Goal: Task Accomplishment & Management: Manage account settings

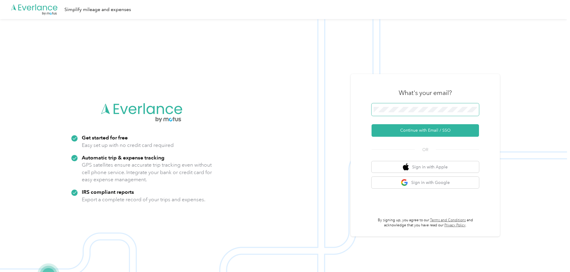
click at [392, 106] on span at bounding box center [424, 109] width 107 height 13
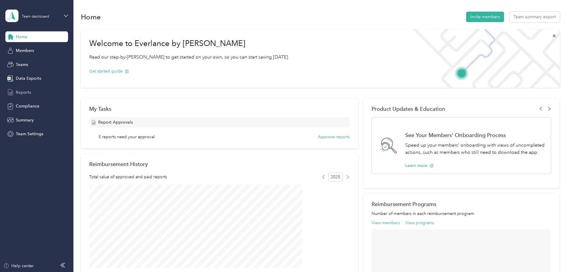
click at [25, 92] on span "Reports" at bounding box center [23, 92] width 15 height 6
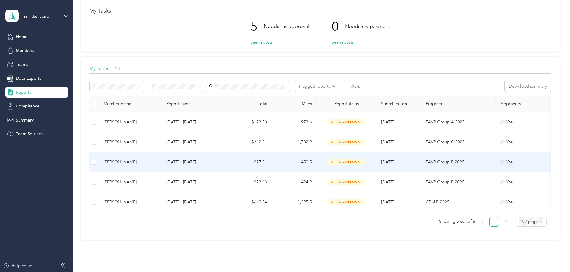
scroll to position [60, 0]
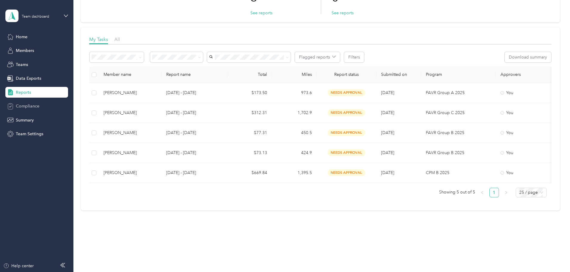
click at [36, 104] on span "Compliance" at bounding box center [28, 106] width 24 height 6
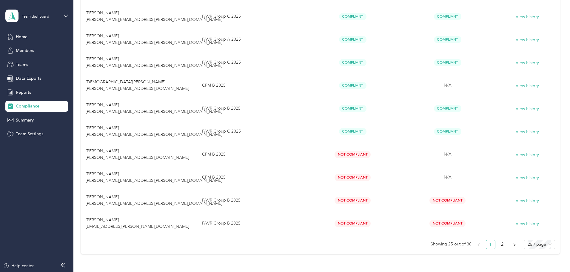
scroll to position [477, 0]
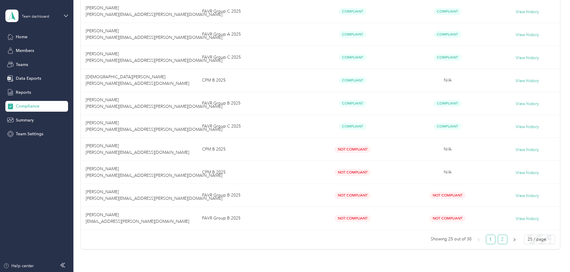
click at [498, 239] on link "2" at bounding box center [502, 239] width 9 height 9
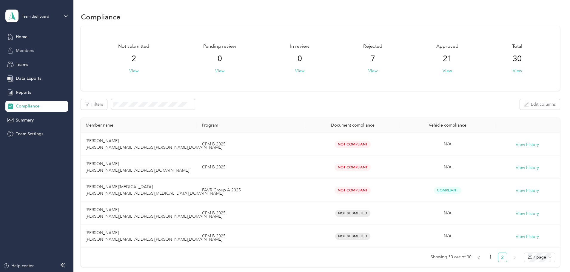
click at [25, 50] on span "Members" at bounding box center [25, 50] width 18 height 6
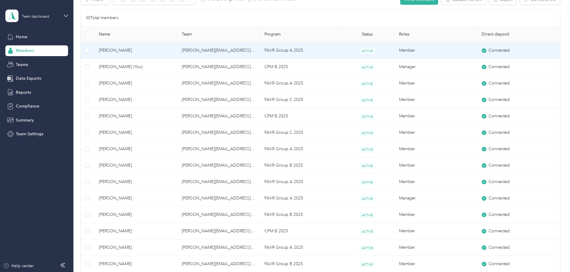
scroll to position [60, 0]
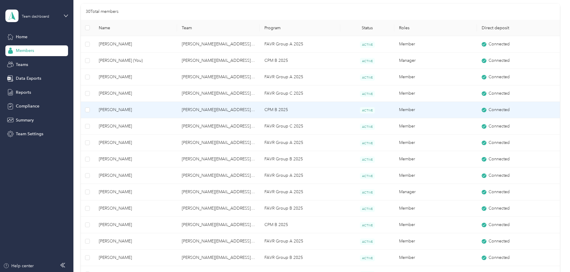
click at [242, 112] on td "[PERSON_NAME][EMAIL_ADDRESS][PERSON_NAME][DOMAIN_NAME]" at bounding box center [218, 110] width 83 height 16
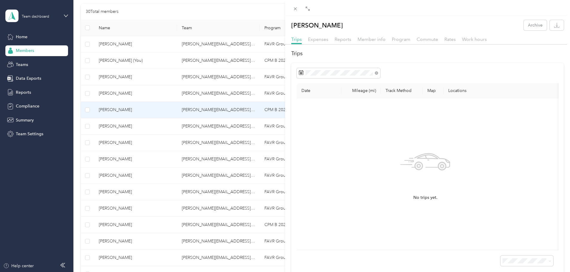
click at [361, 91] on th "Mileage (mi)" at bounding box center [360, 90] width 39 height 15
click at [317, 39] on span "Expenses" at bounding box center [318, 39] width 20 height 6
click at [341, 40] on span "Reports" at bounding box center [342, 39] width 17 height 6
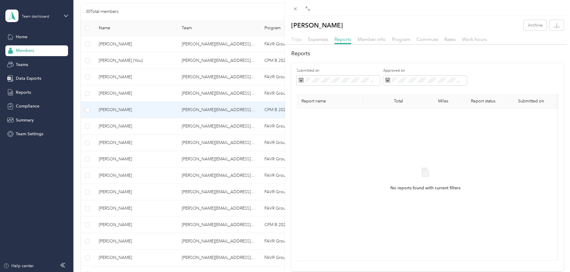
click at [299, 39] on span "Trips" at bounding box center [296, 39] width 10 height 6
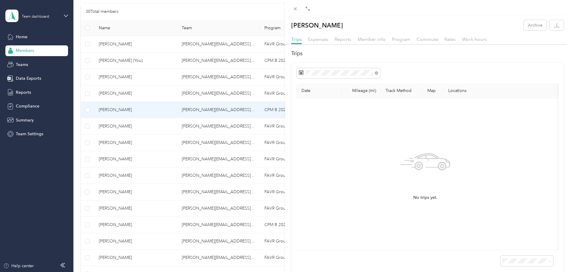
click at [105, 108] on div "[PERSON_NAME] Archive Trips Expenses Reports Member info Program Commute Rates …" at bounding box center [285, 136] width 570 height 272
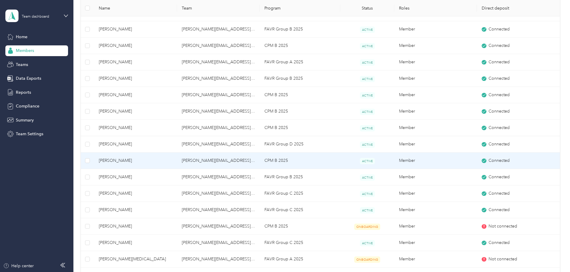
scroll to position [320, 0]
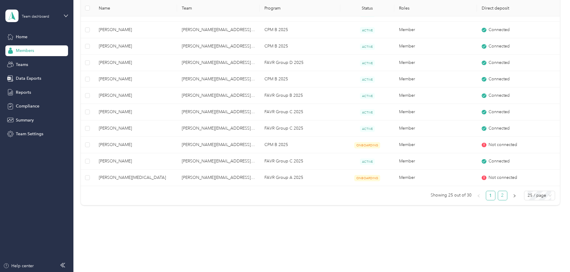
click at [498, 197] on link "2" at bounding box center [502, 195] width 9 height 9
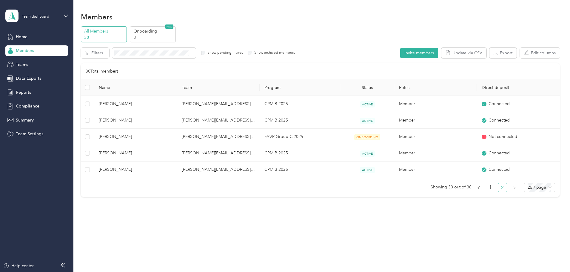
click at [115, 208] on div "Members All Members 30 Onboarding 3 NEW Edit role Edit team Export Selected 0 o…" at bounding box center [319, 117] width 493 height 234
click at [477, 187] on icon "left" at bounding box center [479, 188] width 4 height 4
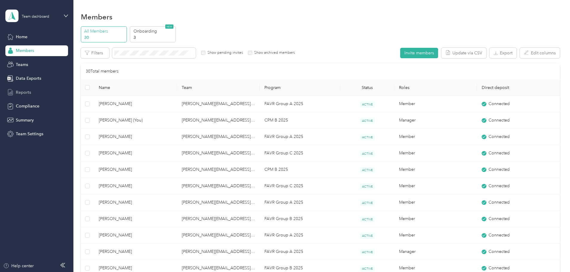
click at [27, 88] on div "Reports" at bounding box center [36, 92] width 63 height 11
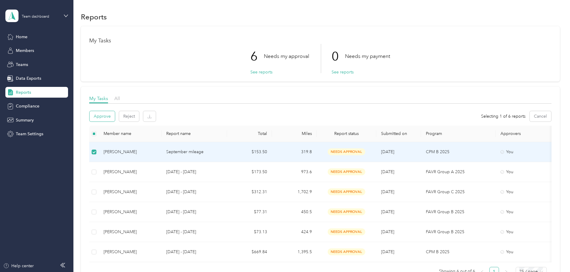
click at [115, 116] on button "Approve" at bounding box center [101, 116] width 25 height 10
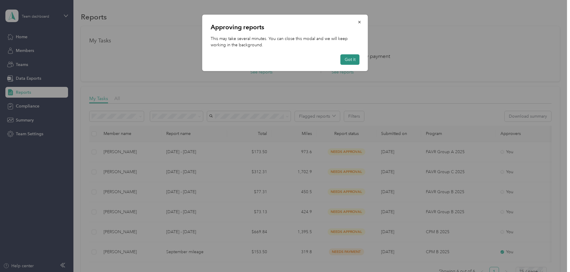
click at [351, 59] on button "Got it" at bounding box center [349, 59] width 19 height 10
